Goal: Communication & Community: Participate in discussion

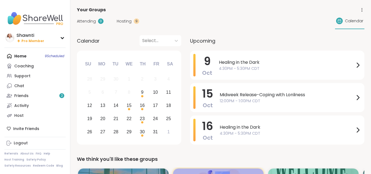
click at [124, 22] on span "Hosting" at bounding box center [124, 21] width 15 height 6
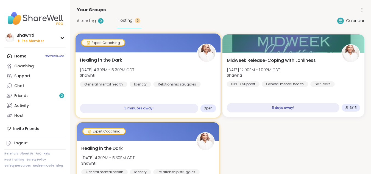
click at [153, 82] on div "Relationship struggles" at bounding box center [176, 83] width 47 height 5
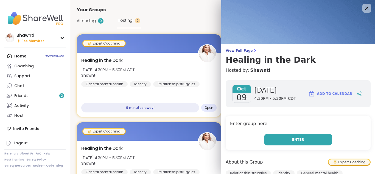
click at [294, 139] on span "Enter" at bounding box center [298, 139] width 12 height 5
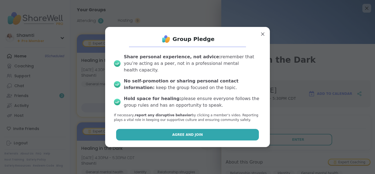
click at [187, 132] on span "Agree and Join" at bounding box center [187, 134] width 31 height 5
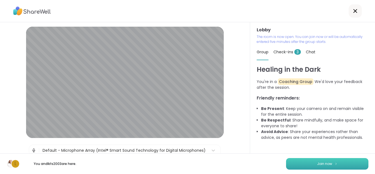
click at [323, 162] on span "Join now" at bounding box center [324, 163] width 15 height 5
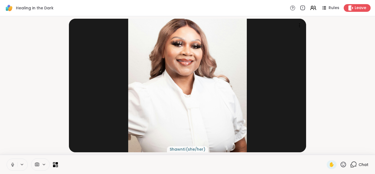
click at [352, 164] on icon at bounding box center [353, 164] width 7 height 7
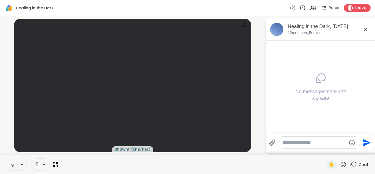
click at [296, 144] on textarea "Type your message" at bounding box center [314, 142] width 64 height 5
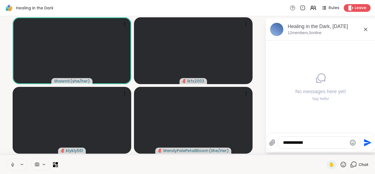
type textarea "**********"
click at [340, 165] on icon at bounding box center [343, 164] width 7 height 7
click at [350, 164] on icon at bounding box center [353, 164] width 7 height 7
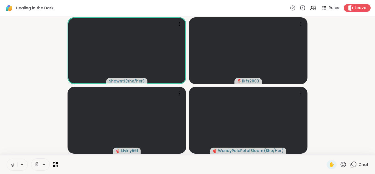
click at [350, 164] on icon at bounding box center [353, 164] width 7 height 7
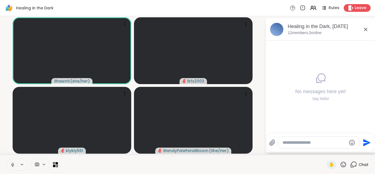
click at [317, 144] on textarea "Type your message" at bounding box center [314, 142] width 64 height 5
type textarea "**********"
click at [352, 143] on icon "Emoji picker" at bounding box center [352, 142] width 7 height 7
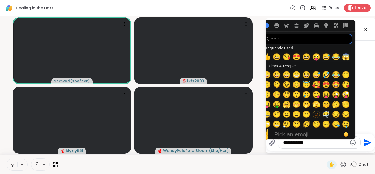
click at [298, 40] on input "search" at bounding box center [307, 39] width 90 height 10
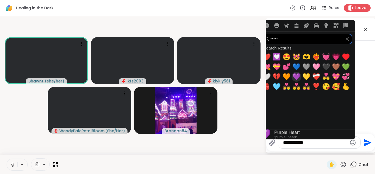
type input "*****"
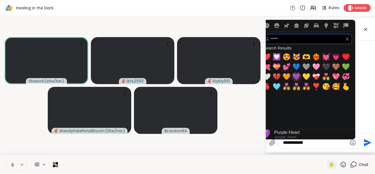
click at [298, 77] on span "💜" at bounding box center [296, 77] width 8 height 8
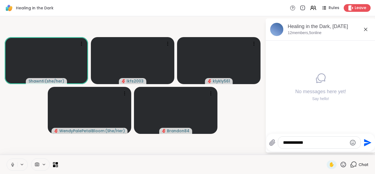
click at [370, 59] on div "No messages here yet! Say hello!" at bounding box center [321, 87] width 110 height 93
click at [318, 143] on textarea "**********" at bounding box center [315, 142] width 64 height 5
click at [352, 142] on icon "Emoji picker" at bounding box center [352, 142] width 7 height 7
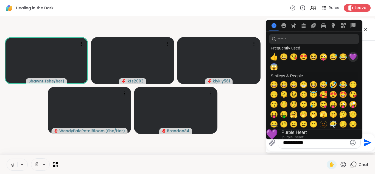
click at [354, 55] on span "💜" at bounding box center [353, 57] width 8 height 8
click at [352, 57] on span "💜" at bounding box center [353, 57] width 8 height 8
type textarea "**"
click at [367, 62] on ul "[DATE] You Welcome in! 💜 💜 4:31 PM • Sent" at bounding box center [320, 58] width 101 height 35
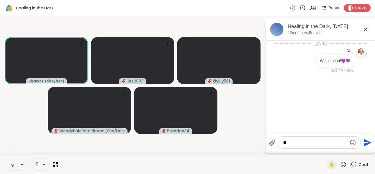
drag, startPoint x: 291, startPoint y: 142, endPoint x: 284, endPoint y: 144, distance: 7.1
click at [284, 144] on textarea "**" at bounding box center [315, 142] width 64 height 5
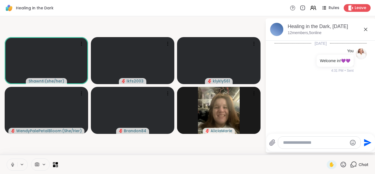
click at [12, 164] on icon at bounding box center [12, 164] width 1 height 2
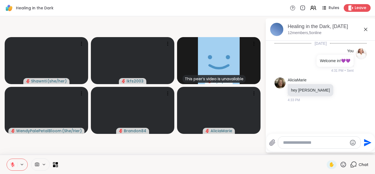
click at [14, 164] on icon at bounding box center [12, 164] width 5 height 5
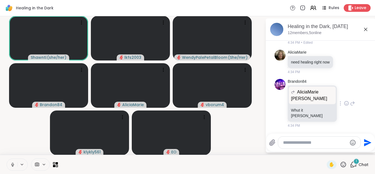
scroll to position [153, 0]
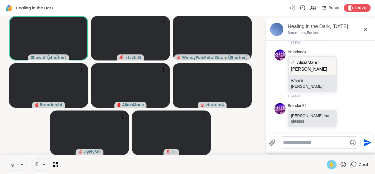
click at [329, 167] on span "✋" at bounding box center [331, 164] width 5 height 7
click at [290, 141] on textarea "Type your message" at bounding box center [315, 142] width 64 height 5
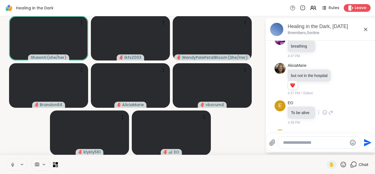
scroll to position [358, 0]
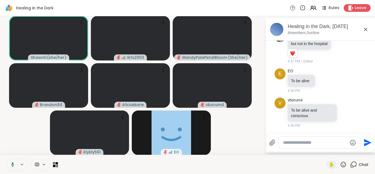
paste textarea "**********"
type textarea "**********"
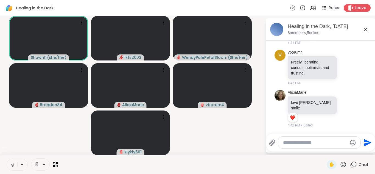
scroll to position [618, 0]
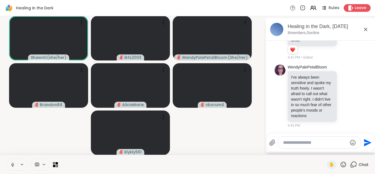
click at [340, 164] on icon at bounding box center [343, 164] width 7 height 7
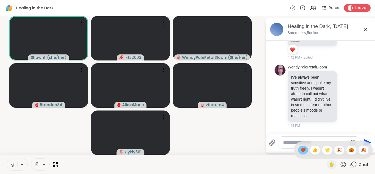
click at [300, 149] on span "❤️" at bounding box center [302, 150] width 5 height 7
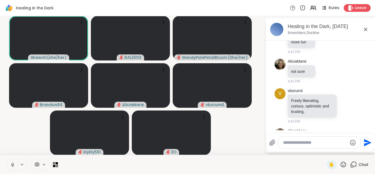
scroll to position [509, 0]
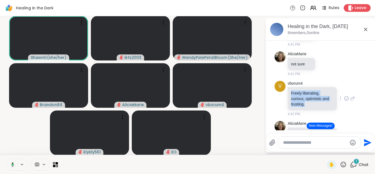
drag, startPoint x: 287, startPoint y: 104, endPoint x: 322, endPoint y: 115, distance: 36.6
click at [322, 107] on p "Freely liberating, curious, optimistic and trusting." at bounding box center [312, 98] width 43 height 16
copy p "Freely liberating, curious, optimistic and trusting."
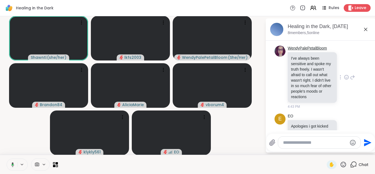
scroll to position [618, 0]
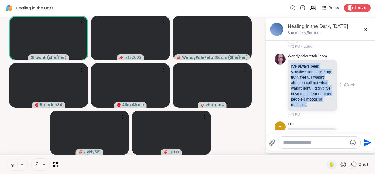
drag, startPoint x: 287, startPoint y: 72, endPoint x: 314, endPoint y: 115, distance: 50.7
click at [314, 107] on p "I've always been sensitive and spoke my truth freely. I wasn't afraid to call o…" at bounding box center [312, 85] width 43 height 44
copy p "I've always been sensitive and spoke my truth freely. I wasn't afraid to call o…"
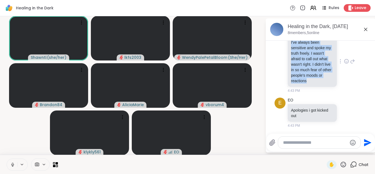
scroll to position [653, 0]
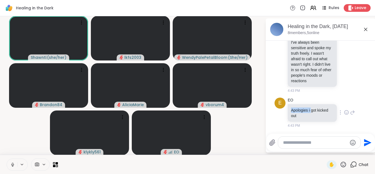
drag, startPoint x: 287, startPoint y: 110, endPoint x: 306, endPoint y: 113, distance: 19.3
click at [306, 113] on p "Apologies i got kicked out" at bounding box center [312, 112] width 43 height 11
click at [317, 100] on div "EO" at bounding box center [313, 99] width 50 height 5
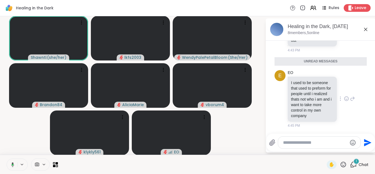
scroll to position [715, 0]
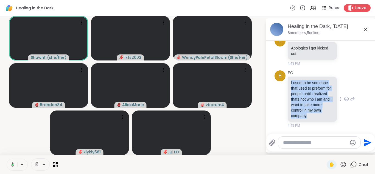
drag, startPoint x: 286, startPoint y: 83, endPoint x: 325, endPoint y: 116, distance: 51.0
click at [324, 117] on div "I used to be someone that used to preform for people until i realized thats not…" at bounding box center [312, 99] width 49 height 45
copy p "I used to be someone that used to preform for people until i realized thats not…"
click at [340, 76] on div "EO I used to be someone that used to preform for people until i realized thats …" at bounding box center [321, 99] width 67 height 58
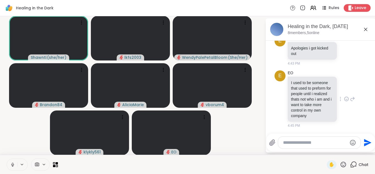
click at [346, 99] on icon at bounding box center [347, 99] width 2 height 1
click at [344, 90] on div "Select Reaction: Heart" at bounding box center [346, 90] width 5 height 5
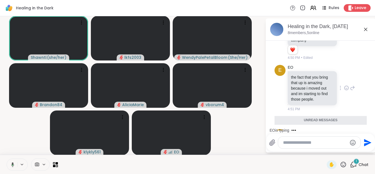
scroll to position [815, 0]
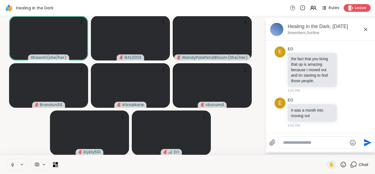
click at [340, 165] on icon at bounding box center [343, 164] width 7 height 7
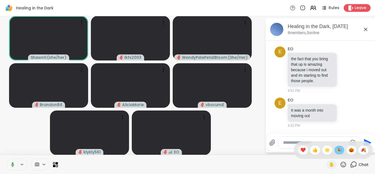
click at [337, 149] on span "🎉" at bounding box center [339, 150] width 5 height 7
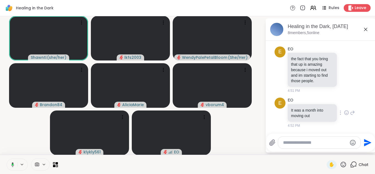
click at [344, 113] on icon at bounding box center [346, 112] width 5 height 5
click at [344, 103] on div "Select Reaction: Heart" at bounding box center [346, 103] width 5 height 5
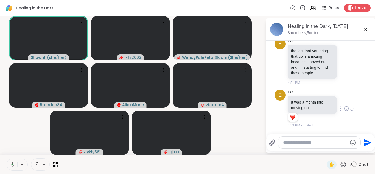
scroll to position [823, 0]
click at [289, 142] on textarea "Type your message" at bounding box center [315, 142] width 64 height 5
paste textarea "**********"
type textarea "**********"
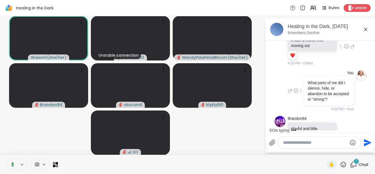
scroll to position [903, 0]
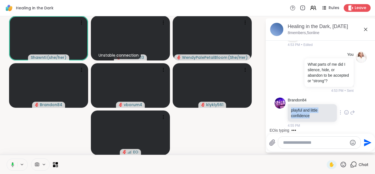
drag, startPoint x: 288, startPoint y: 111, endPoint x: 307, endPoint y: 115, distance: 19.2
click at [307, 115] on p "playful and little confidence" at bounding box center [312, 112] width 43 height 11
copy p "playful and little confidence"
click at [316, 76] on p "What parts of me did I silence, hide, or abandon to be accepted or “strong”?" at bounding box center [329, 72] width 43 height 22
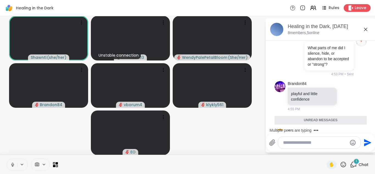
scroll to position [987, 0]
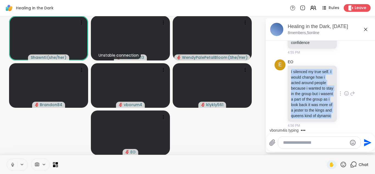
drag, startPoint x: 286, startPoint y: 60, endPoint x: 317, endPoint y: 117, distance: 65.5
click at [317, 117] on p "I silenced my true self. I would change how i acted around people because i wan…" at bounding box center [312, 93] width 43 height 49
copy p "I silenced my true self. I would change how i acted around people because i wan…"
click at [343, 66] on div "EO I silenced my true self. I would change how i acted around people because i …" at bounding box center [321, 93] width 67 height 69
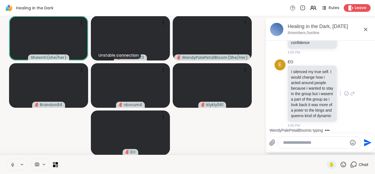
click at [344, 91] on icon at bounding box center [346, 93] width 5 height 5
click at [344, 82] on div "Select Reaction: Heart" at bounding box center [346, 84] width 5 height 5
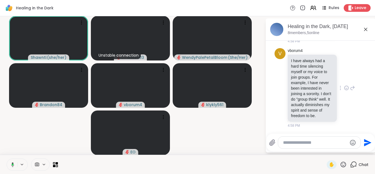
scroll to position [1158, 0]
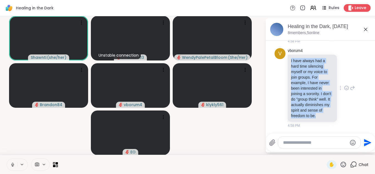
drag, startPoint x: 286, startPoint y: 55, endPoint x: 318, endPoint y: 116, distance: 68.3
click at [318, 116] on div "I have always had a hard time silencing myself or my voice to join groups. For …" at bounding box center [312, 88] width 49 height 67
copy p "I have always had a hard time silencing myself or my voice to join groups. For …"
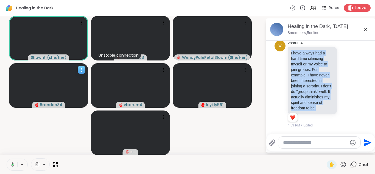
scroll to position [1174, 0]
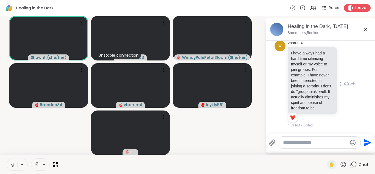
click at [342, 98] on div "vborum4 I have always had a hard time silencing myself or my voice to join grou…" at bounding box center [321, 84] width 67 height 88
click at [346, 84] on icon at bounding box center [347, 84] width 2 height 1
click at [344, 73] on div "Select Reaction: Heart" at bounding box center [346, 75] width 5 height 5
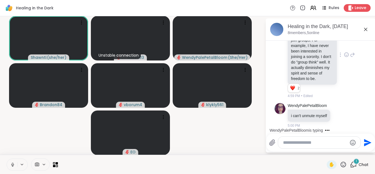
scroll to position [1203, 0]
click at [245, 22] on icon at bounding box center [245, 22] width 1 height 1
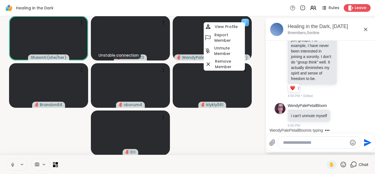
drag, startPoint x: 227, startPoint y: 49, endPoint x: 243, endPoint y: 59, distance: 18.4
click at [227, 49] on h4 "Unmute Member" at bounding box center [229, 50] width 30 height 11
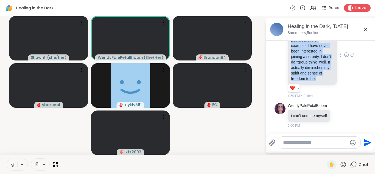
drag, startPoint x: 287, startPoint y: 74, endPoint x: 314, endPoint y: 80, distance: 27.7
click at [314, 80] on p "I have always had a hard time silencing myself or my voice to join groups. For …" at bounding box center [312, 51] width 43 height 60
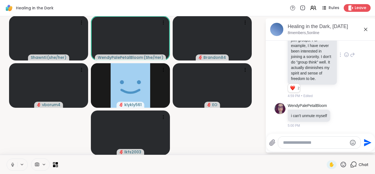
click at [340, 90] on div "vborum4 I have always had a hard time silencing myself or my voice to join grou…" at bounding box center [321, 55] width 67 height 88
click at [291, 141] on textarea "Type your message" at bounding box center [315, 142] width 64 height 5
paste textarea "**********"
type textarea "**********"
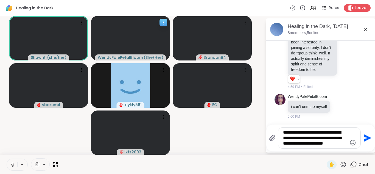
click at [163, 23] on icon at bounding box center [163, 22] width 5 height 5
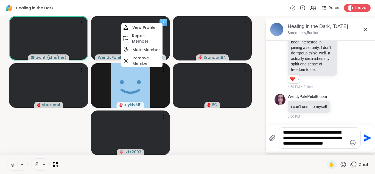
drag, startPoint x: 146, startPoint y: 51, endPoint x: 150, endPoint y: 50, distance: 4.5
click at [146, 51] on h4 "Mute Member" at bounding box center [146, 49] width 27 height 5
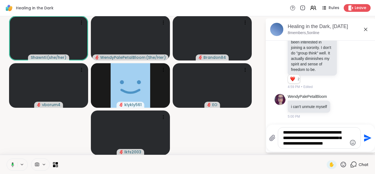
click at [338, 143] on textarea "**********" at bounding box center [315, 138] width 64 height 16
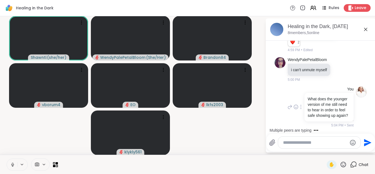
scroll to position [1333, 0]
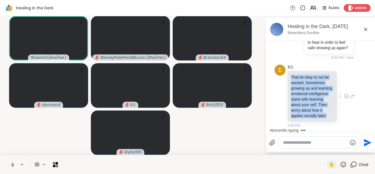
drag, startPoint x: 287, startPoint y: 66, endPoint x: 316, endPoint y: 115, distance: 56.4
click at [316, 115] on p "That its okay to not be wanted. Sometimes growing up and learning emotional int…" at bounding box center [312, 96] width 43 height 44
copy p "That its okay to not be wanted. Sometimes growing up and learning emotional int…"
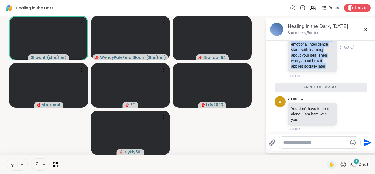
scroll to position [1373, 0]
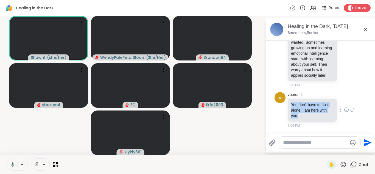
drag, startPoint x: 287, startPoint y: 104, endPoint x: 304, endPoint y: 116, distance: 20.3
click at [304, 116] on p "You don't have to do it alone, I am here with you." at bounding box center [312, 110] width 43 height 16
copy p "You don't have to do it alone, I am here with you."
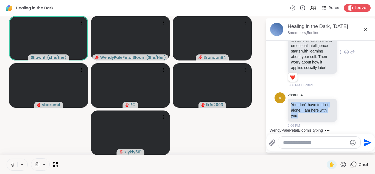
scroll to position [1381, 0]
click at [336, 87] on div "EO That its okay to not be wanted. Sometimes growing up and learning emotional …" at bounding box center [321, 51] width 67 height 71
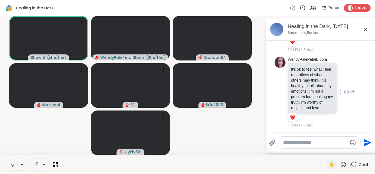
scroll to position [1470, 0]
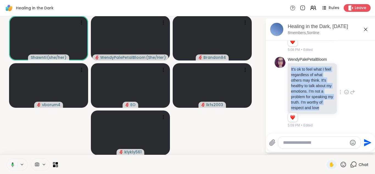
drag, startPoint x: 286, startPoint y: 63, endPoint x: 321, endPoint y: 107, distance: 55.8
click at [321, 107] on p "It's ok to feel what I feel regardless of what others may think. It's healthy t…" at bounding box center [312, 88] width 43 height 44
copy p "It's ok to feel what I feel regardless of what others may think. It's healthy t…"
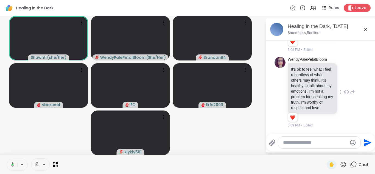
click at [318, 125] on div "5:09 PM • Edited" at bounding box center [313, 125] width 50 height 5
click at [296, 144] on textarea "Type your message" at bounding box center [315, 142] width 64 height 5
paste textarea "**********"
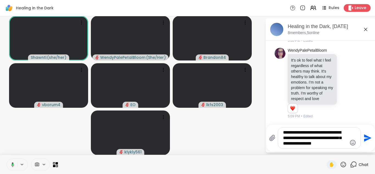
click at [283, 138] on textarea "**********" at bounding box center [315, 138] width 64 height 16
type textarea "**********"
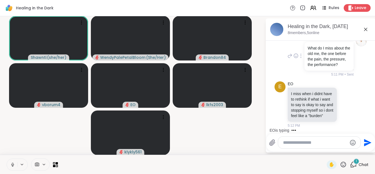
scroll to position [1583, 0]
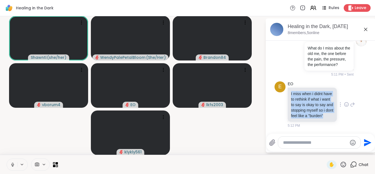
drag, startPoint x: 286, startPoint y: 80, endPoint x: 315, endPoint y: 115, distance: 45.0
click at [315, 115] on div "I miss when i didnt have to rethink if what i want to say is okay to say and st…" at bounding box center [312, 105] width 49 height 34
copy p "I miss when i didnt have to rethink if what i want to say is okay to say and st…"
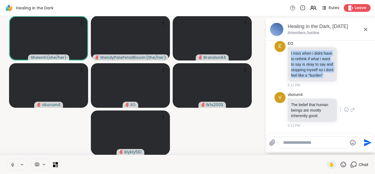
scroll to position [1629, 0]
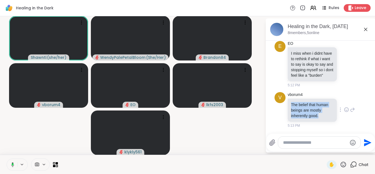
drag, startPoint x: 287, startPoint y: 99, endPoint x: 304, endPoint y: 114, distance: 22.7
click at [301, 115] on p "The belief that human beings are mostly inherently good." at bounding box center [312, 110] width 43 height 16
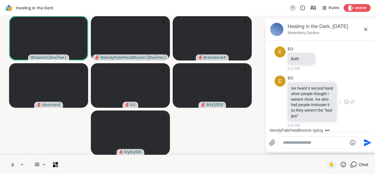
scroll to position [1720, 0]
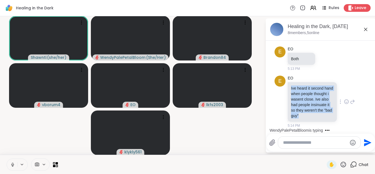
drag, startPoint x: 287, startPoint y: 83, endPoint x: 309, endPoint y: 115, distance: 39.4
click at [309, 115] on p "Ive heard it second hand when people thought i wasent close. Ive also had peopl…" at bounding box center [312, 101] width 43 height 33
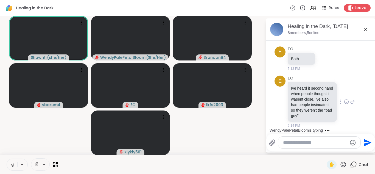
click at [331, 75] on div "EO Ive heard it second hand when people thought i wasent close. Ive also had pe…" at bounding box center [321, 101] width 67 height 52
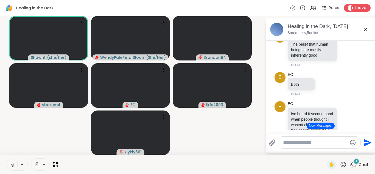
scroll to position [1640, 0]
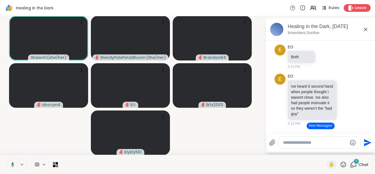
drag, startPoint x: 288, startPoint y: 88, endPoint x: 308, endPoint y: 105, distance: 26.5
click at [308, 30] on p "The belief that human beings are mostly inherently good." at bounding box center [312, 22] width 43 height 16
click at [304, 30] on p "The belief that human beings are mostly inherently good." at bounding box center [312, 22] width 43 height 16
drag, startPoint x: 286, startPoint y: 88, endPoint x: 301, endPoint y: 103, distance: 21.2
click at [301, 30] on p "The belief that human beings are mostly inherently good." at bounding box center [312, 22] width 43 height 16
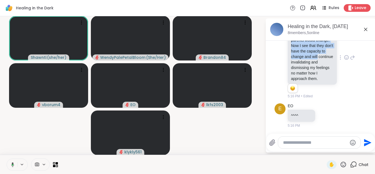
scroll to position [1871, 0]
drag, startPoint x: 286, startPoint y: 75, endPoint x: 331, endPoint y: 80, distance: 44.7
click at [331, 80] on div "WendyPalePetalBloom I miss that as a child I had hope that my parents would cha…" at bounding box center [321, 58] width 67 height 82
click at [322, 116] on icon at bounding box center [324, 115] width 5 height 5
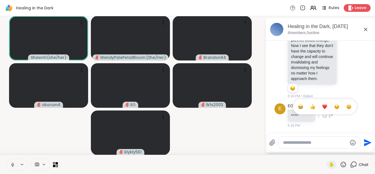
click at [310, 107] on div "Select Reaction: Thumbs up" at bounding box center [312, 106] width 5 height 5
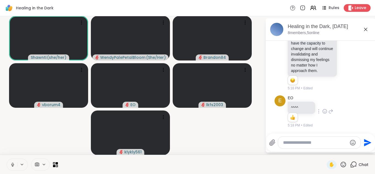
scroll to position [1879, 0]
click at [340, 163] on icon at bounding box center [343, 164] width 7 height 7
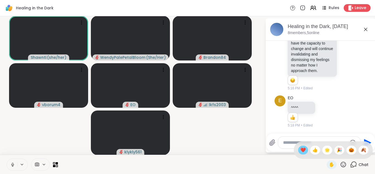
click at [300, 151] on span "❤️" at bounding box center [302, 150] width 5 height 7
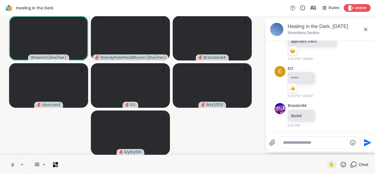
scroll to position [1908, 0]
click at [292, 143] on textarea "Type your message" at bounding box center [315, 142] width 64 height 5
paste textarea "**********"
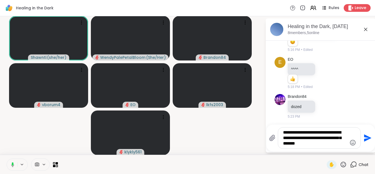
scroll to position [1917, 0]
click at [293, 144] on textarea "**********" at bounding box center [315, 138] width 64 height 16
type textarea "**********"
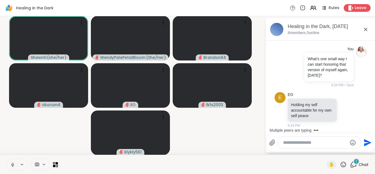
scroll to position [1994, 0]
click at [344, 110] on icon at bounding box center [346, 109] width 5 height 5
click at [344, 100] on div "Select Reaction: Heart" at bounding box center [346, 100] width 5 height 5
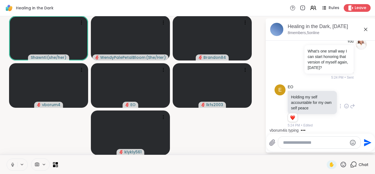
click at [340, 163] on icon at bounding box center [343, 164] width 7 height 7
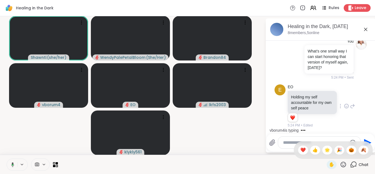
click at [337, 151] on span "🎉" at bounding box center [339, 150] width 5 height 7
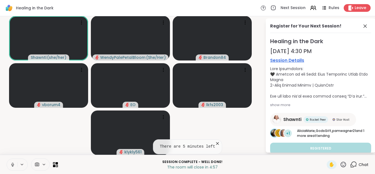
click at [215, 142] on icon at bounding box center [217, 143] width 5 height 5
click at [363, 27] on icon at bounding box center [364, 25] width 3 height 3
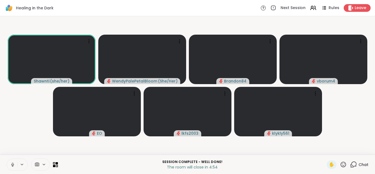
click at [352, 163] on icon at bounding box center [353, 164] width 7 height 7
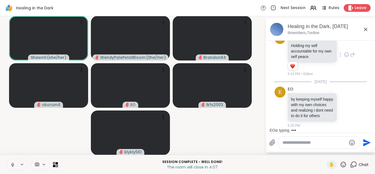
scroll to position [2059, 0]
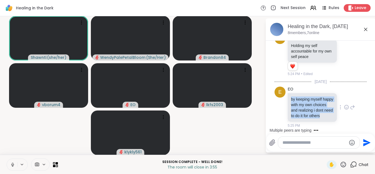
drag, startPoint x: 287, startPoint y: 93, endPoint x: 318, endPoint y: 116, distance: 38.4
click at [318, 116] on p "by keeping myself happy with my own choices and realizing i dont need to do it …" at bounding box center [312, 107] width 43 height 22
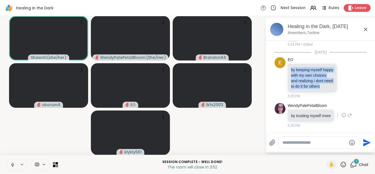
scroll to position [2093, 0]
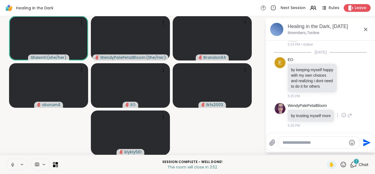
click at [336, 103] on div "WendyPalePetalBloom by trusting myself more 5:26 PM" at bounding box center [320, 115] width 65 height 25
click at [344, 75] on icon at bounding box center [346, 77] width 5 height 5
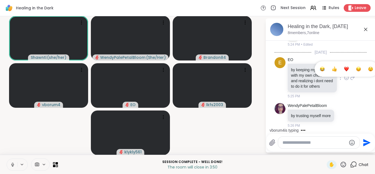
click at [344, 66] on span "Select Reaction: Heart" at bounding box center [346, 68] width 5 height 5
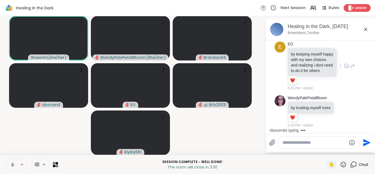
scroll to position [2138, 0]
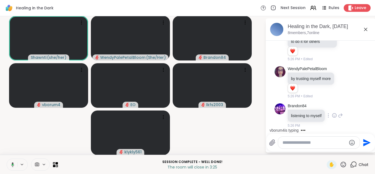
click at [332, 115] on icon at bounding box center [334, 115] width 5 height 5
click at [332, 106] on div "Select Reaction: Heart" at bounding box center [334, 106] width 5 height 5
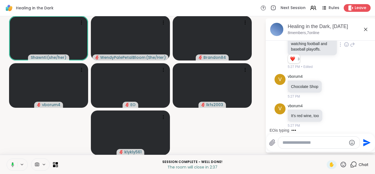
scroll to position [2304, 0]
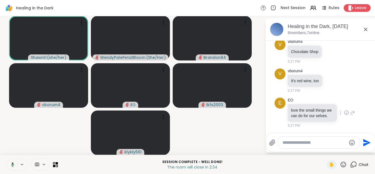
click at [346, 113] on icon at bounding box center [347, 113] width 2 height 1
click at [344, 101] on div "Select Reaction: Heart" at bounding box center [346, 103] width 5 height 5
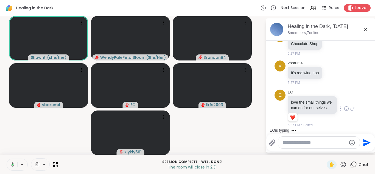
scroll to position [2285, 0]
click at [329, 75] on icon at bounding box center [331, 72] width 5 height 5
click at [329, 66] on div "Select Reaction: Heart" at bounding box center [331, 63] width 5 height 5
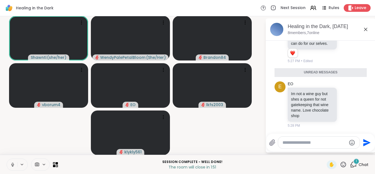
scroll to position [2371, 0]
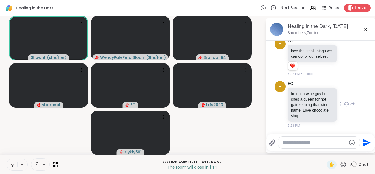
click at [344, 105] on icon at bounding box center [346, 103] width 5 height 5
click at [344, 96] on div "Select Reaction: Heart" at bounding box center [346, 95] width 5 height 5
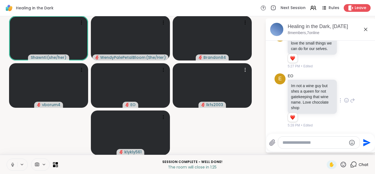
scroll to position [2386, 0]
click at [283, 142] on textarea "Type your message" at bounding box center [314, 142] width 64 height 5
paste textarea "**********"
type textarea "**********"
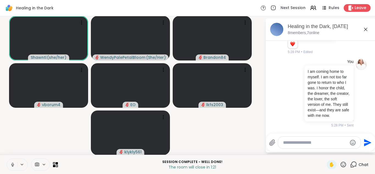
scroll to position [2465, 0]
type textarea "**********"
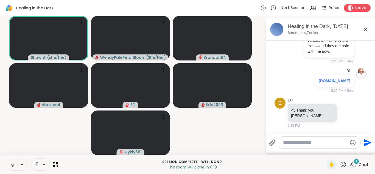
scroll to position [2529, 0]
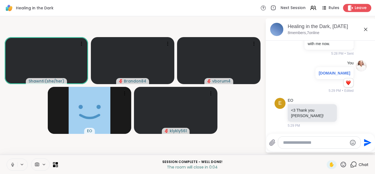
click at [355, 6] on span "Leave" at bounding box center [361, 8] width 12 height 6
